Goal: Task Accomplishment & Management: Use online tool/utility

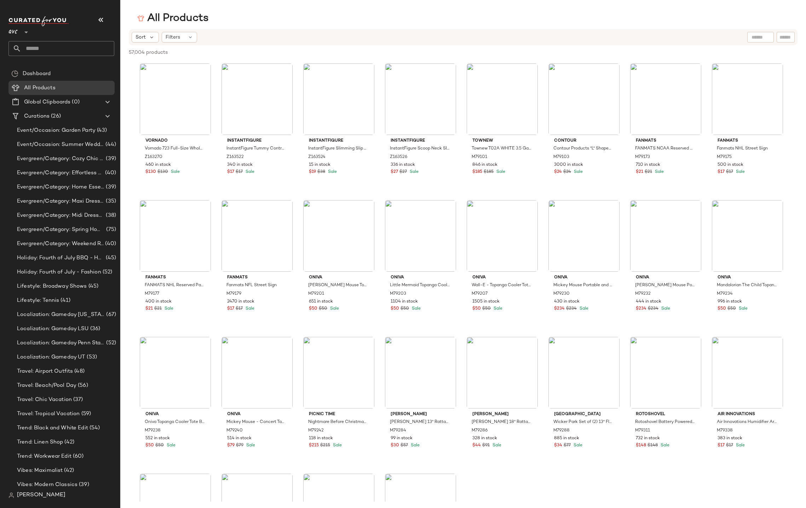
click at [18, 31] on div "QVC **" at bounding box center [14, 28] width 12 height 18
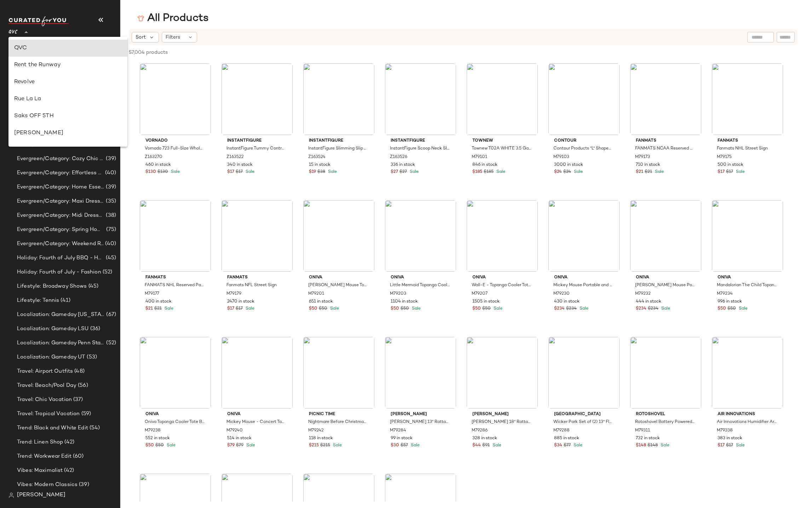
scroll to position [406, 0]
click at [28, 82] on div "Urban Outfitters UK" at bounding box center [68, 84] width 108 height 8
type input "**"
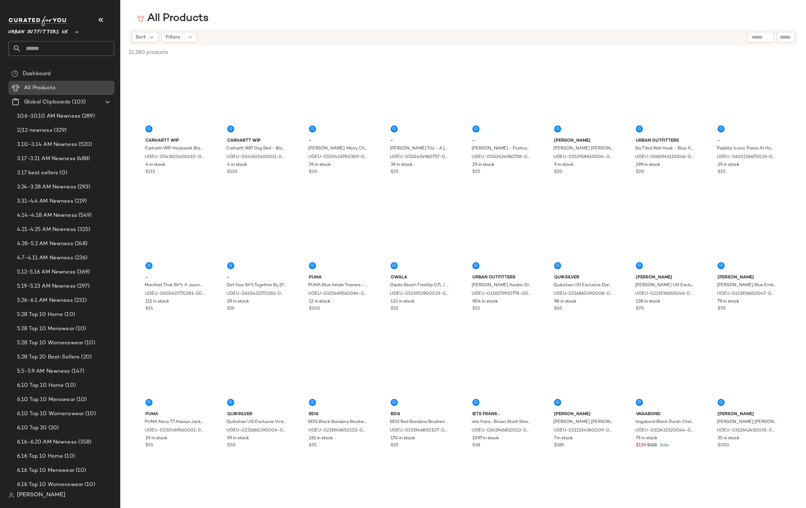
click at [32, 86] on span "All Products" at bounding box center [40, 88] width 32 height 8
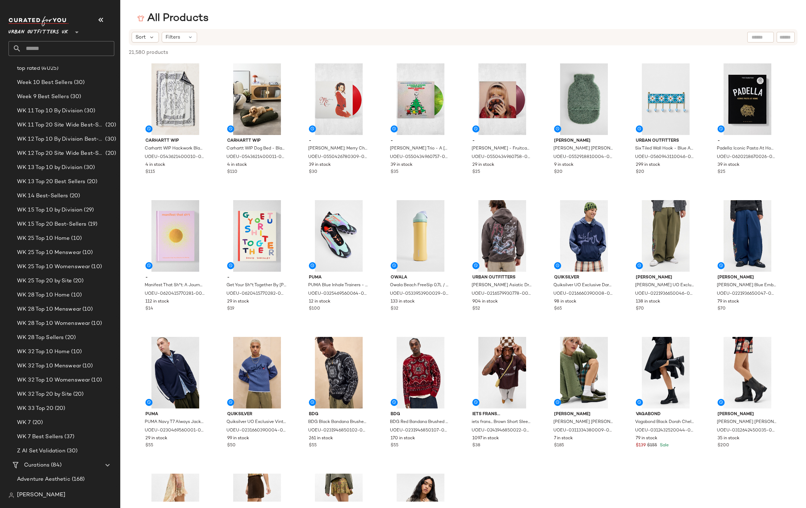
scroll to position [1180, 0]
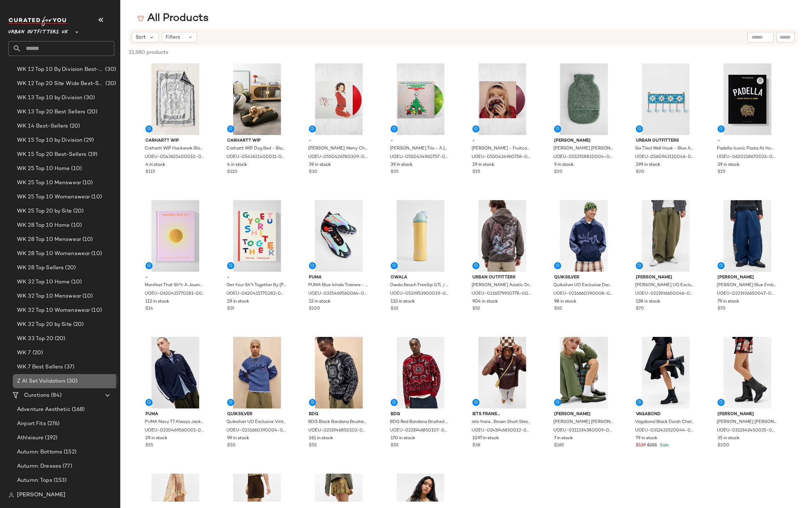
click at [50, 381] on span "Z AI Set Validation" at bounding box center [41, 381] width 49 height 8
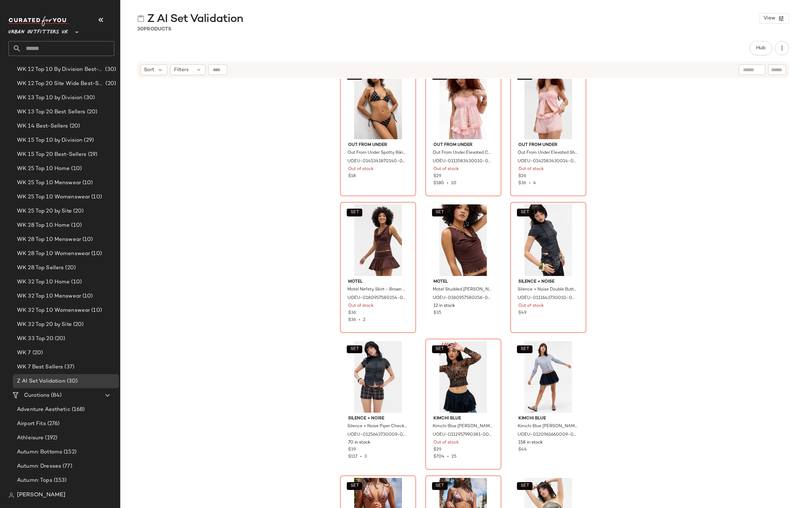
scroll to position [515, 0]
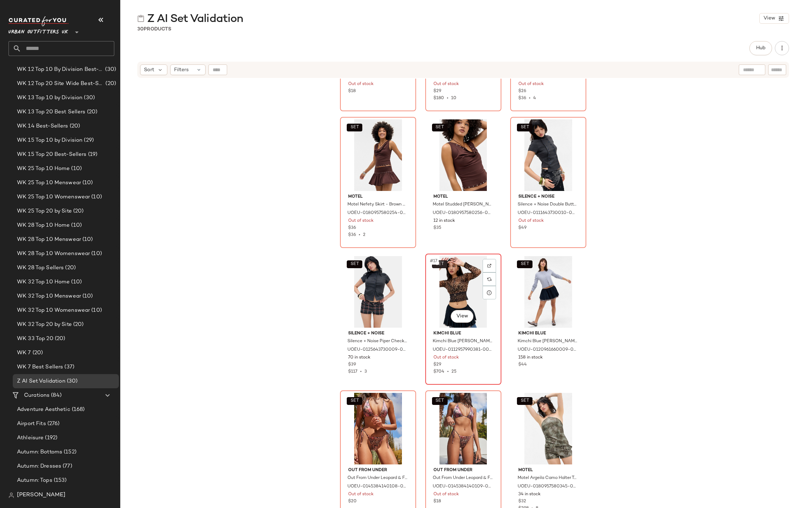
click at [444, 266] on button "SET" at bounding box center [440, 264] width 16 height 8
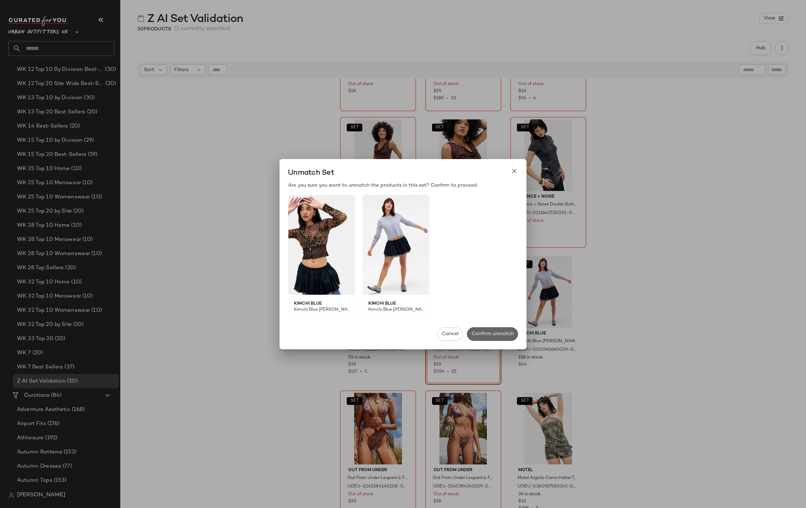
click at [477, 337] on button "Confirm unmatch" at bounding box center [492, 333] width 51 height 13
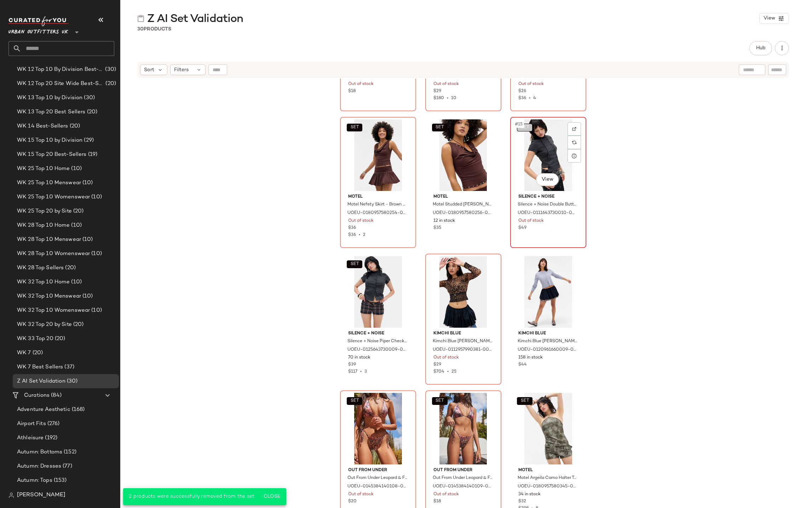
click at [527, 128] on button "SET" at bounding box center [525, 128] width 16 height 8
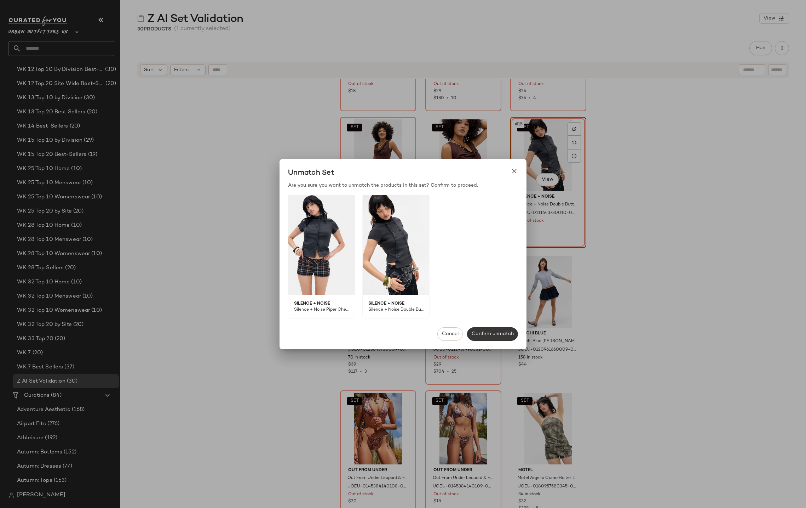
click at [480, 333] on span "Confirm unmatch" at bounding box center [493, 334] width 42 height 6
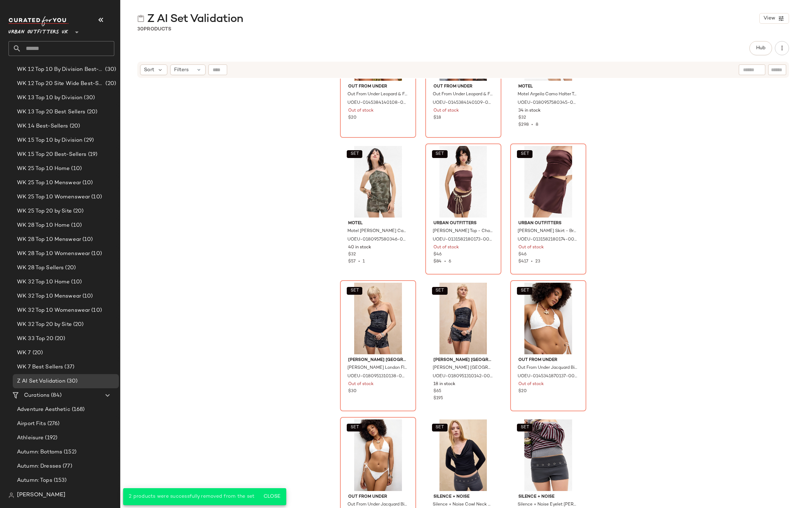
scroll to position [921, 0]
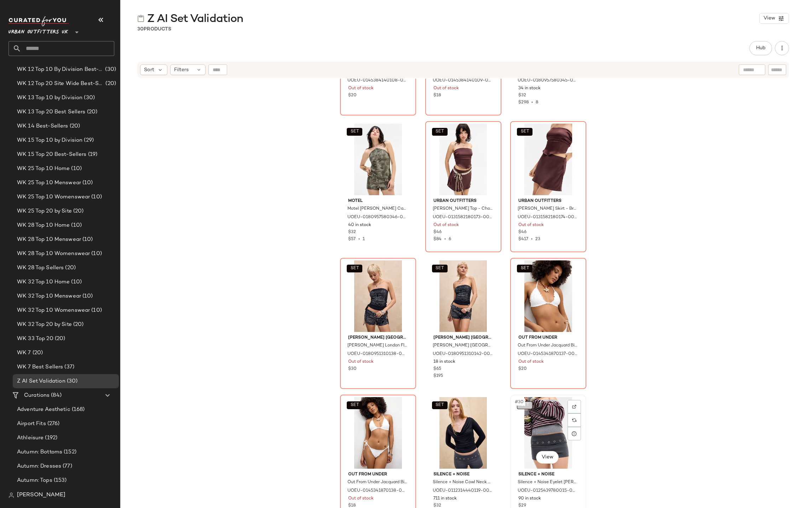
click at [529, 406] on button "SET" at bounding box center [525, 405] width 16 height 8
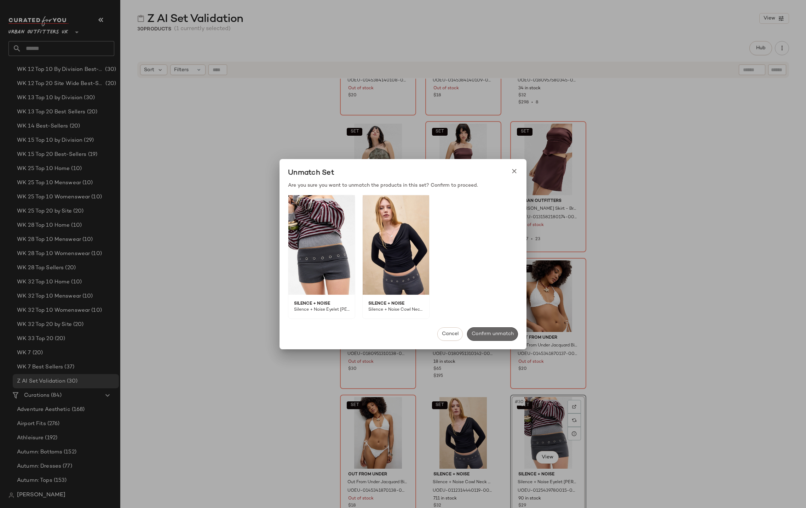
click at [508, 329] on button "Confirm unmatch" at bounding box center [492, 333] width 51 height 13
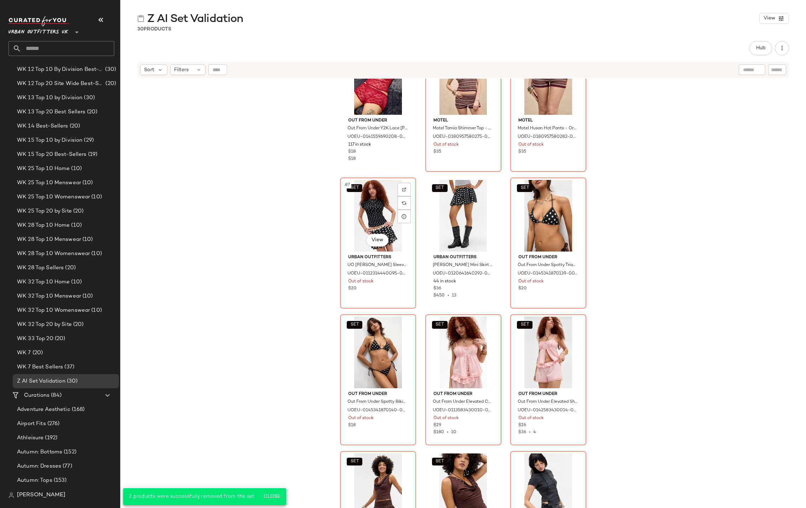
scroll to position [0, 0]
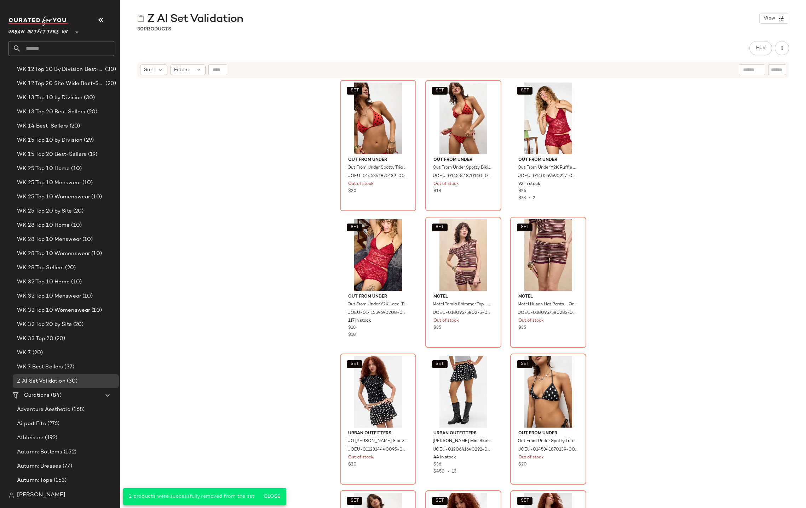
click at [250, 200] on div "SET Out From Under Out From Under Spotty Triangle Bikini Top - Red M/L at Urban…" at bounding box center [463, 302] width 686 height 447
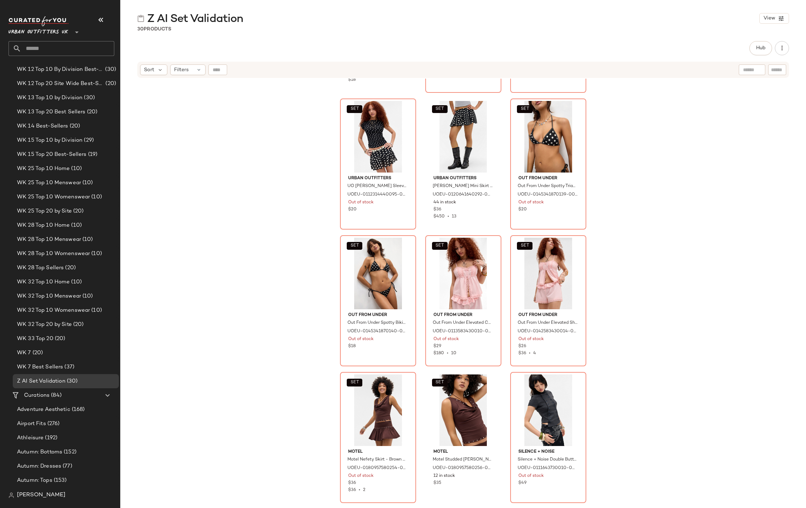
scroll to position [346, 0]
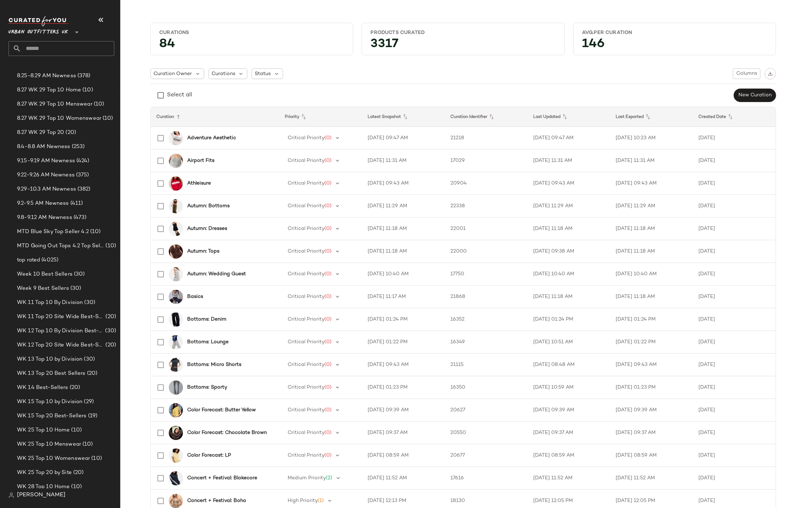
scroll to position [1119, 0]
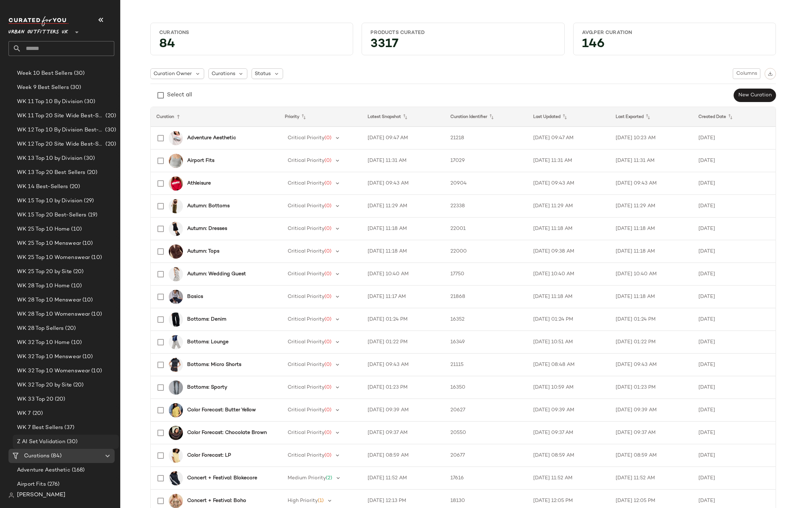
click at [36, 443] on span "Z AI Set Validation" at bounding box center [41, 442] width 49 height 8
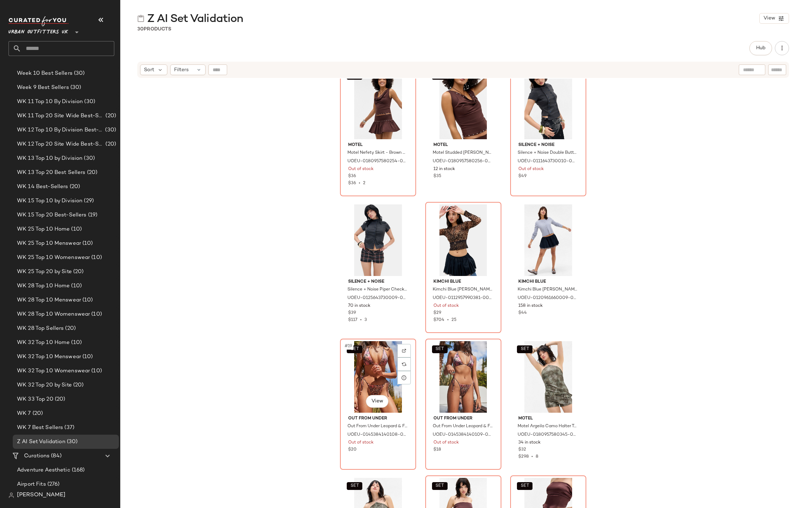
scroll to position [921, 0]
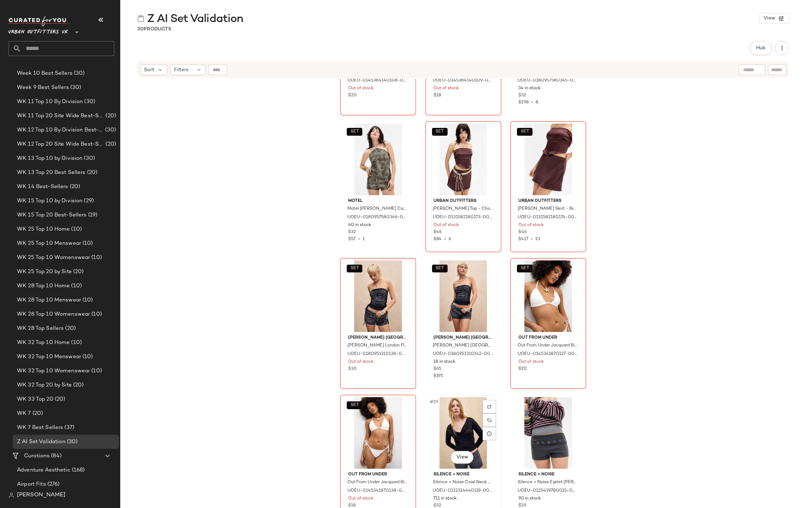
click at [452, 431] on div "#29 View" at bounding box center [463, 433] width 71 height 72
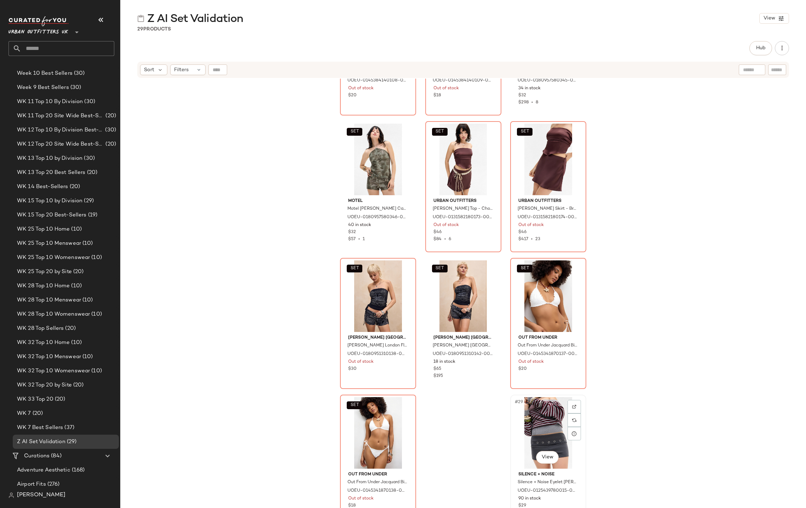
click at [529, 423] on div "#29 View" at bounding box center [548, 433] width 71 height 72
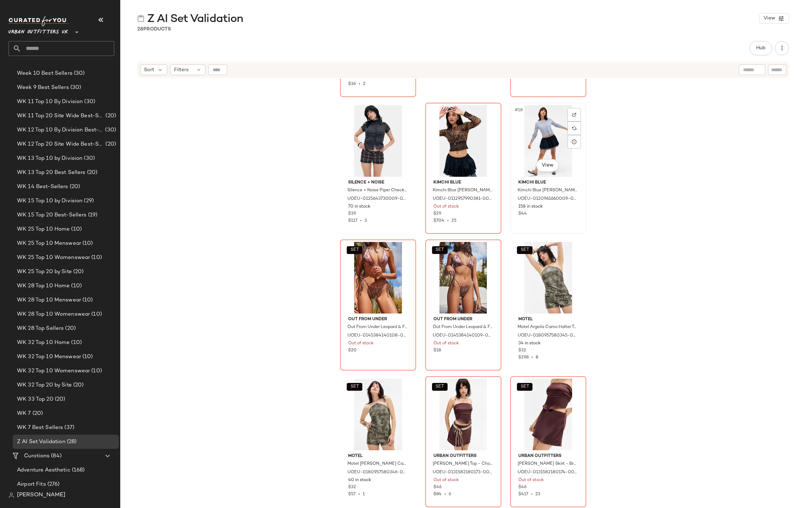
scroll to position [581, 0]
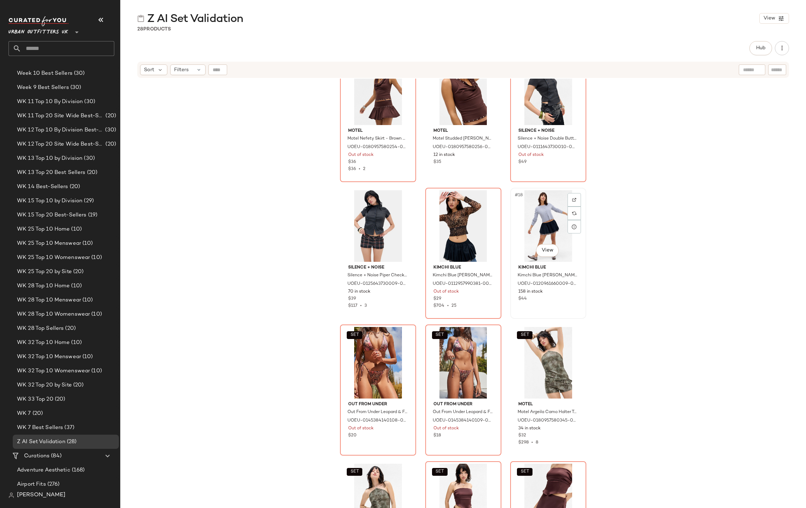
click at [543, 219] on div "#18 View" at bounding box center [548, 226] width 71 height 72
click at [467, 229] on div "#17 View" at bounding box center [463, 226] width 71 height 72
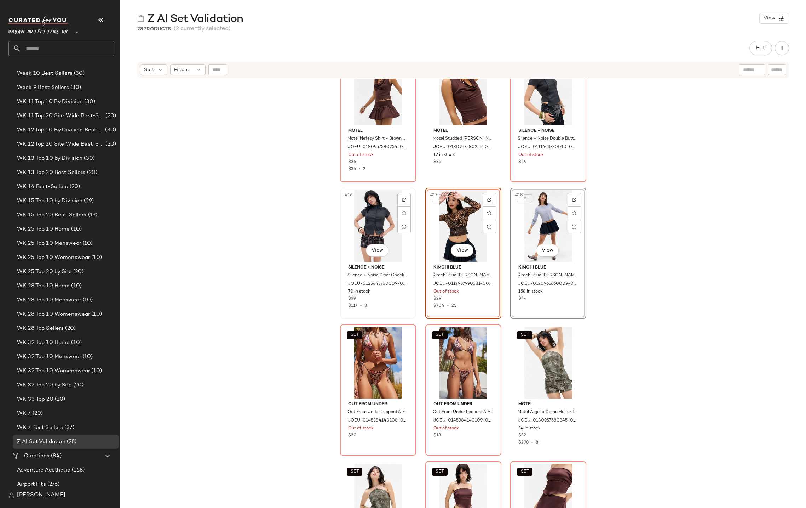
click at [391, 235] on div "#16 View" at bounding box center [378, 226] width 71 height 72
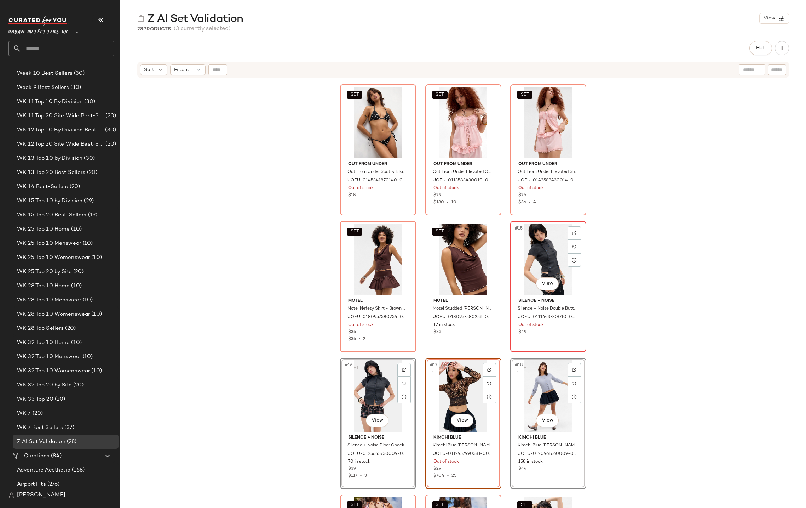
click at [536, 252] on div "#15 View" at bounding box center [548, 259] width 71 height 72
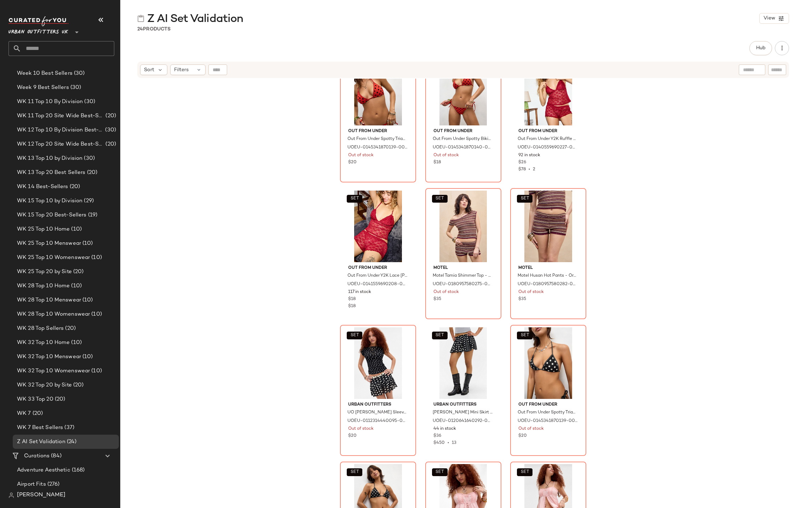
scroll to position [0, 0]
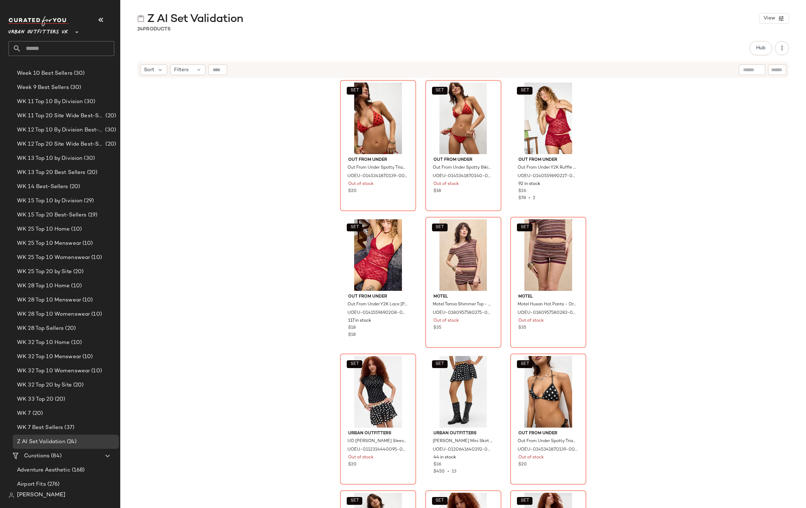
click at [208, 146] on div "SET Out From Under Out From Under Spotty Triangle Bikini Top - Red M/L at Urban…" at bounding box center [463, 302] width 686 height 447
click at [42, 33] on span "Urban Outfitters UK" at bounding box center [38, 30] width 60 height 13
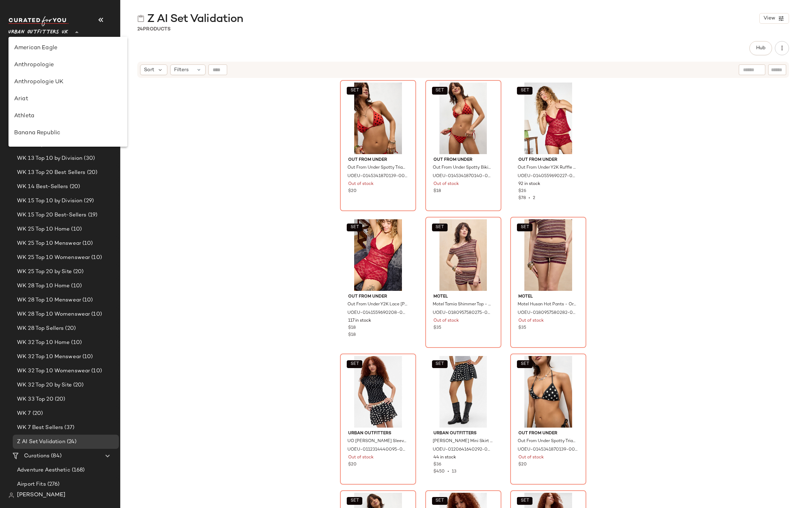
scroll to position [406, 0]
click at [43, 33] on span "Urban Outfitters UK" at bounding box center [38, 30] width 60 height 13
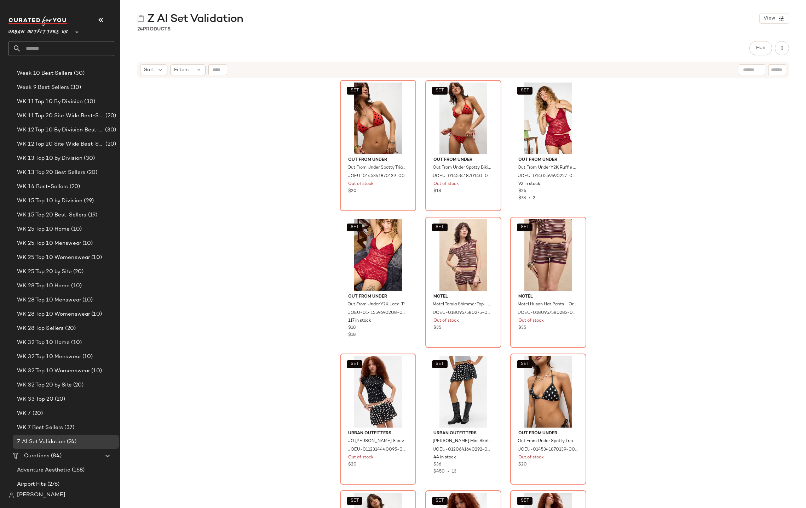
click at [27, 33] on span "Urban Outfitters UK" at bounding box center [38, 30] width 60 height 13
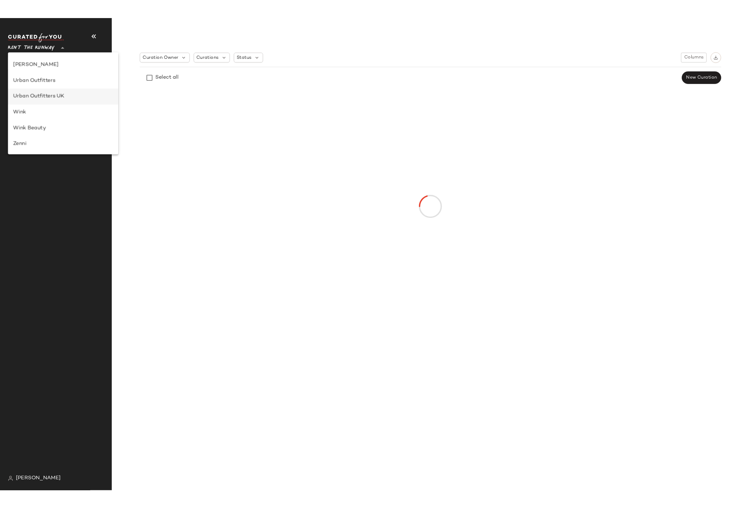
scroll to position [0, 0]
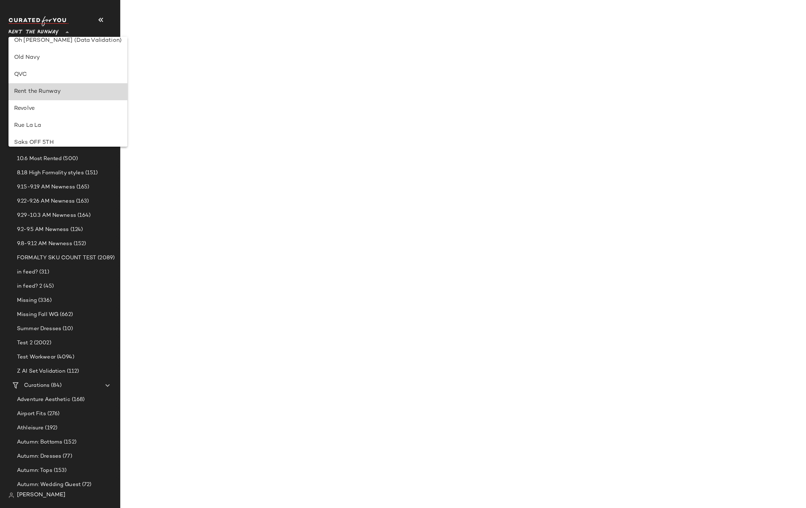
click at [44, 92] on div "Rent the Runway" at bounding box center [68, 91] width 108 height 8
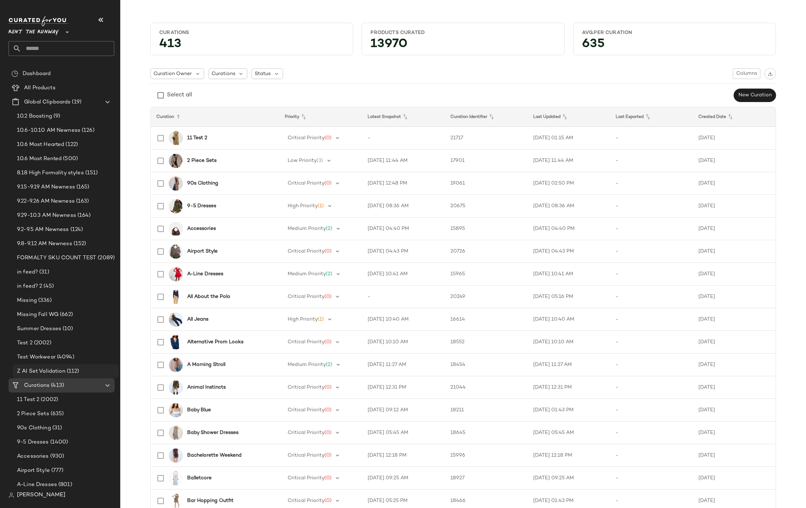
click at [49, 370] on span "Z AI Set Validation" at bounding box center [41, 371] width 49 height 8
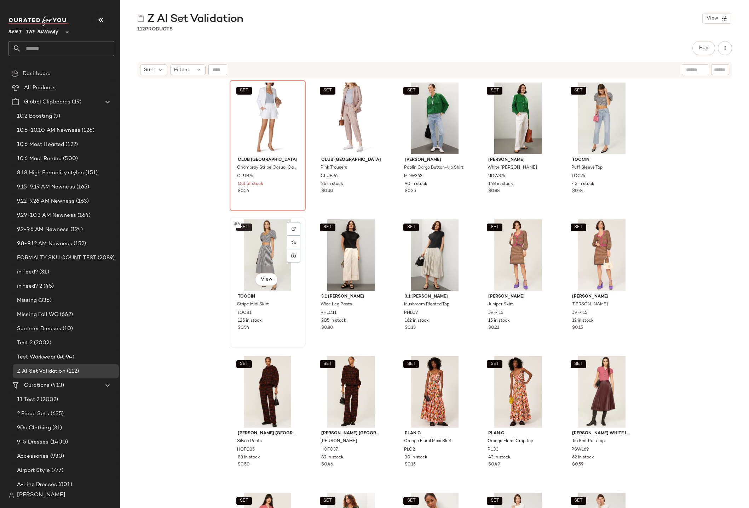
click at [248, 228] on button "SET" at bounding box center [244, 227] width 16 height 8
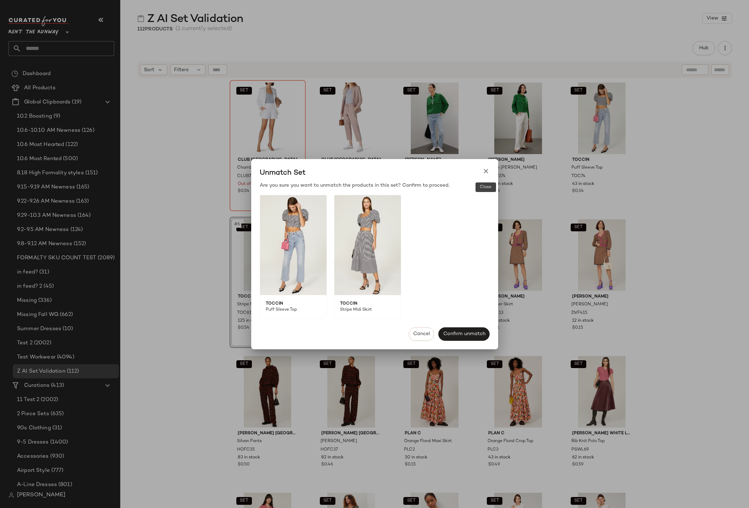
click at [484, 171] on icon at bounding box center [486, 170] width 7 height 7
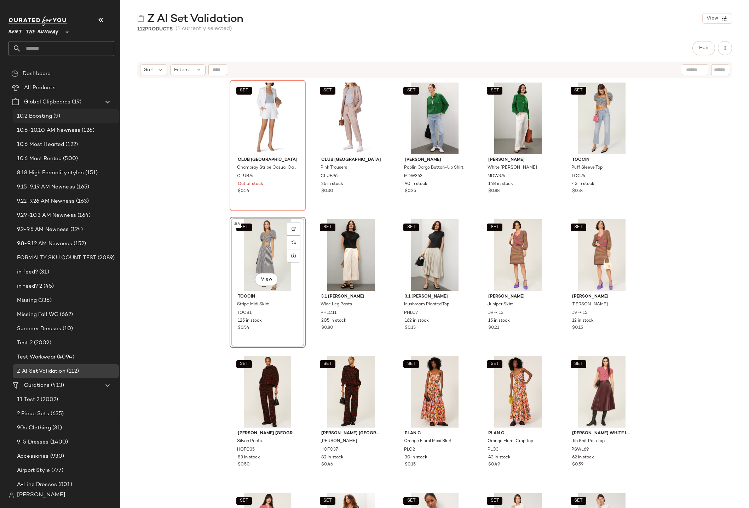
click at [40, 114] on span "10.2 Boosting" at bounding box center [34, 116] width 35 height 8
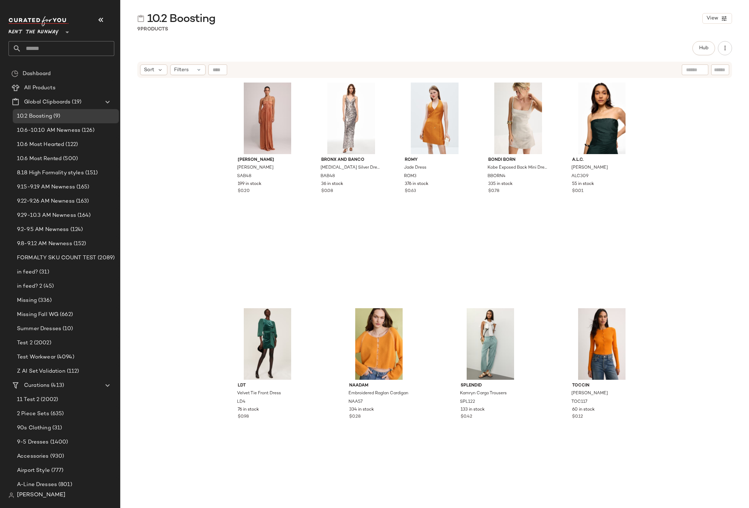
click at [52, 33] on span "Rent the Runway" at bounding box center [33, 30] width 50 height 13
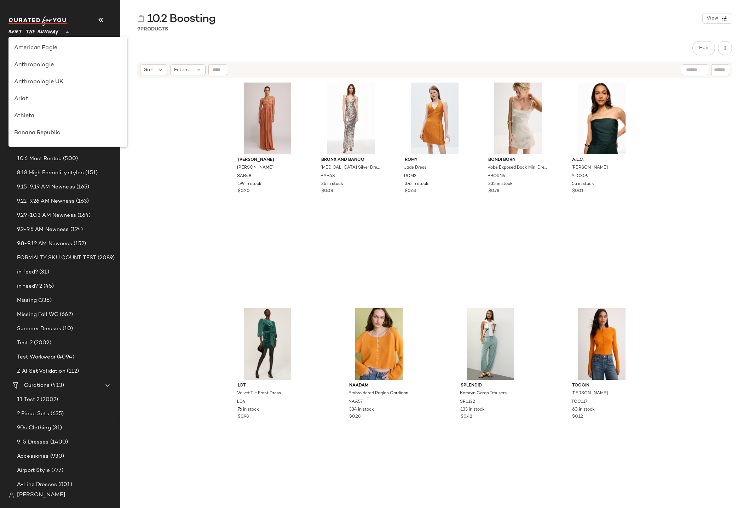
scroll to position [340, 0]
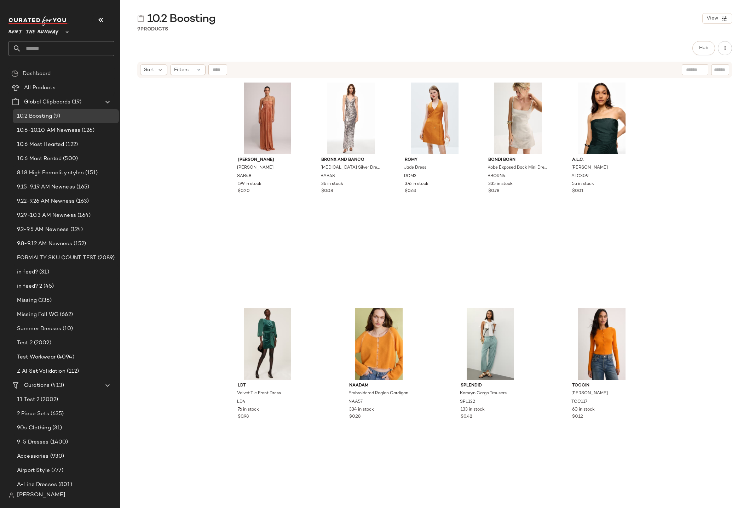
click at [37, 26] on span "Rent the Runway" at bounding box center [33, 30] width 50 height 13
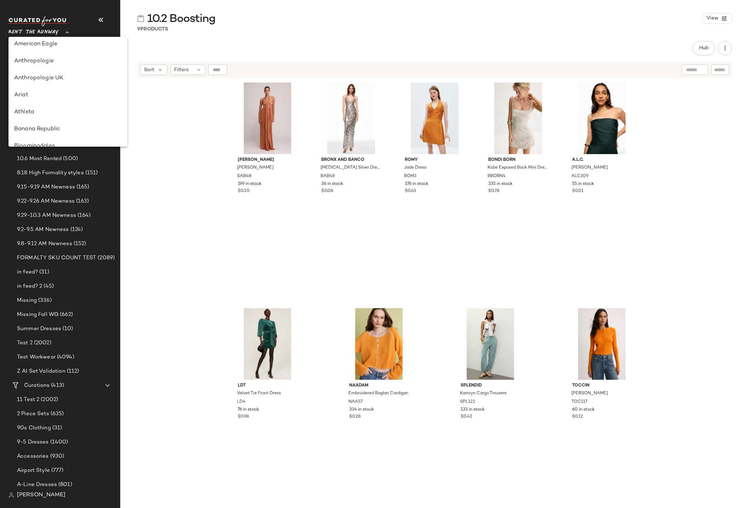
scroll to position [0, 0]
click at [40, 116] on div "Athleta" at bounding box center [68, 116] width 108 height 8
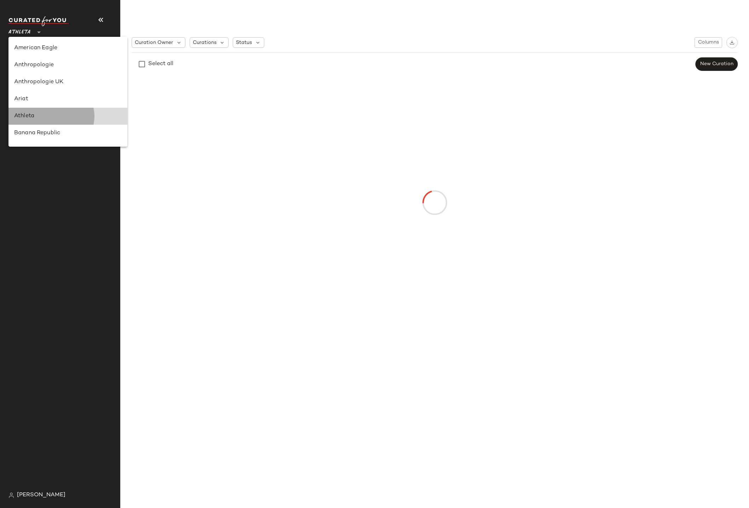
type input "**"
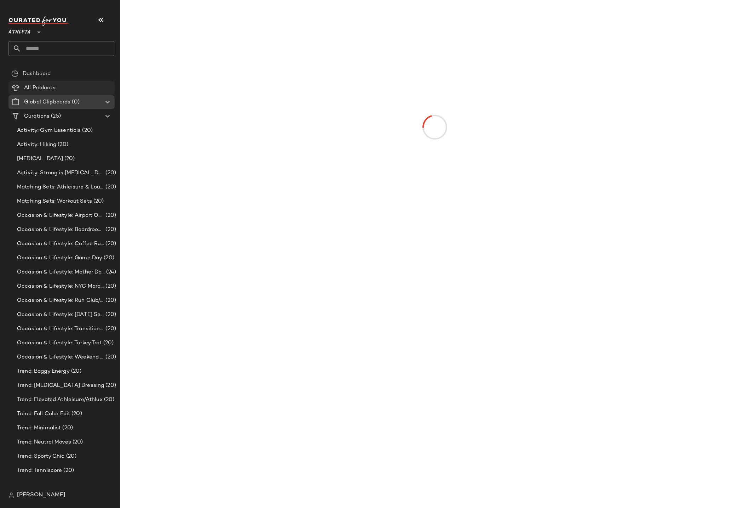
click at [42, 87] on span "All Products" at bounding box center [40, 88] width 32 height 8
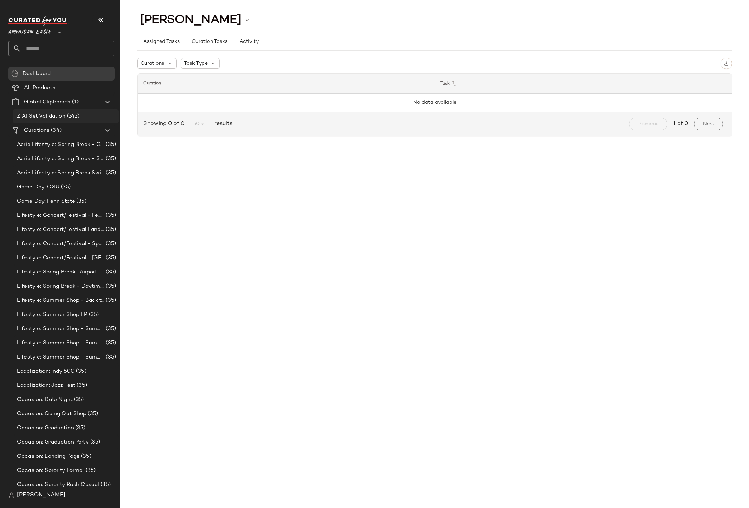
click at [40, 117] on span "Z AI Set Validation" at bounding box center [41, 116] width 49 height 8
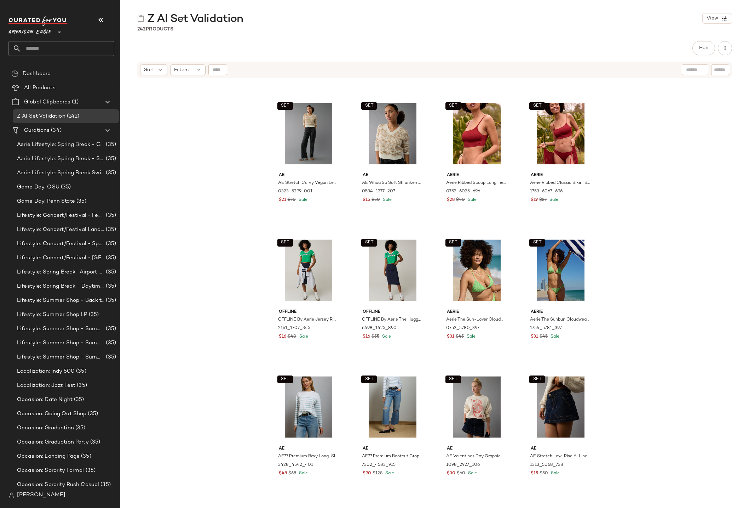
scroll to position [5394, 0]
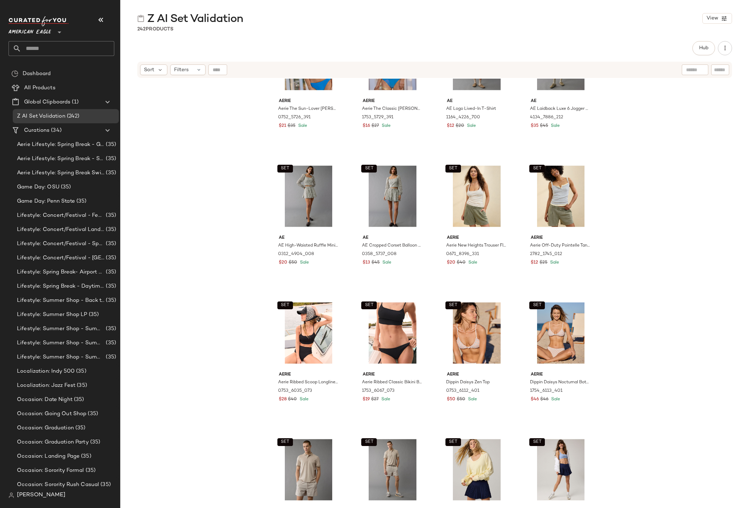
click at [36, 34] on span "American Eagle" at bounding box center [29, 30] width 42 height 13
click at [35, 33] on span "American Eagle" at bounding box center [29, 30] width 42 height 13
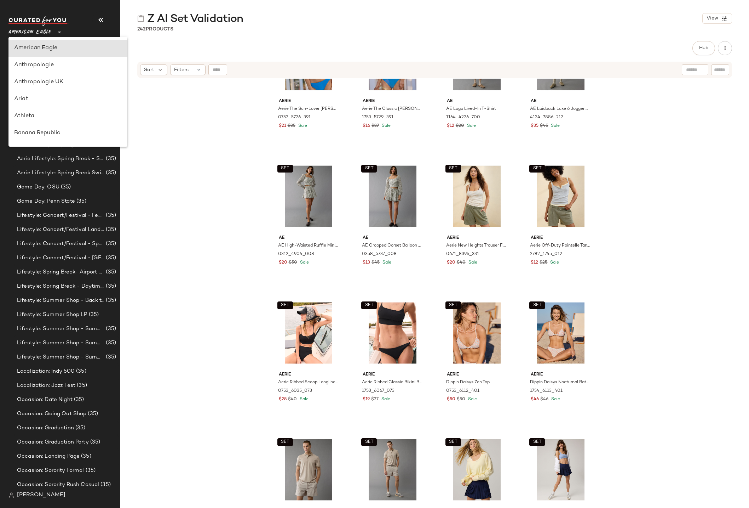
click at [181, 102] on div "SET Aerie Aerie The Sun-Lover Terry Bikini Top 0752_5726_391 $21 $35 Sale SET A…" at bounding box center [434, 302] width 629 height 447
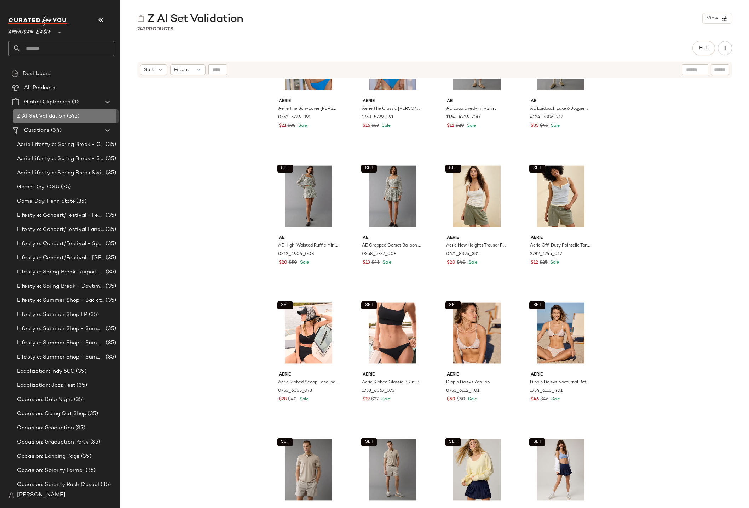
click at [74, 115] on span "(242)" at bounding box center [72, 116] width 14 height 8
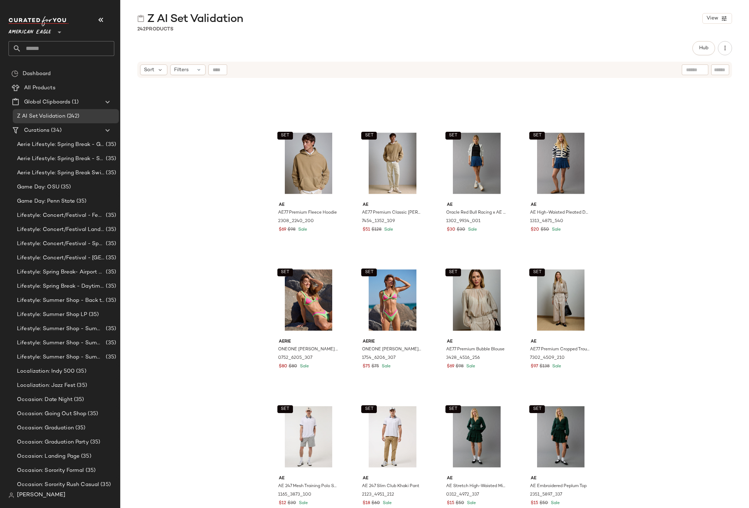
scroll to position [3916, 0]
